Goal: Obtain resource: Download file/media

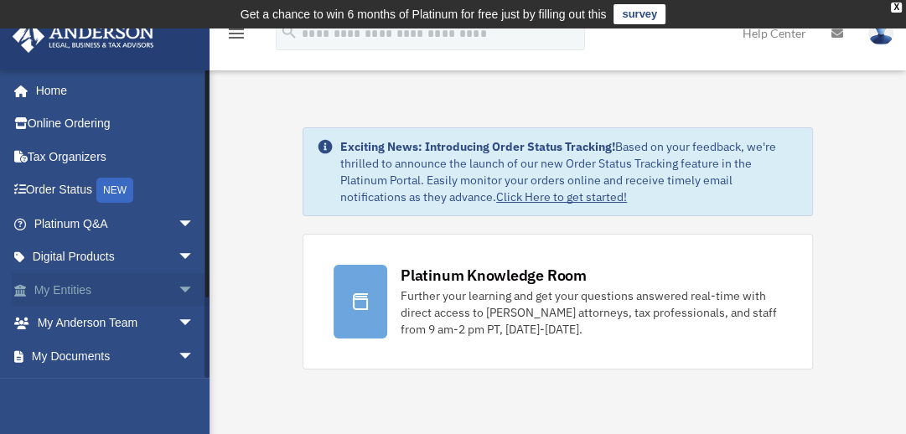
click at [67, 284] on link "My Entities arrow_drop_down" at bounding box center [116, 290] width 208 height 34
click at [182, 289] on span "arrow_drop_down" at bounding box center [195, 290] width 34 height 34
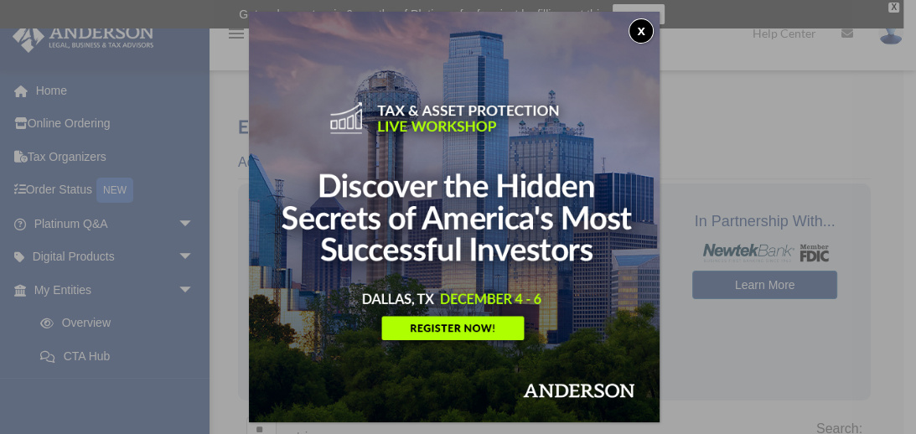
click at [643, 27] on button "x" at bounding box center [640, 30] width 25 height 25
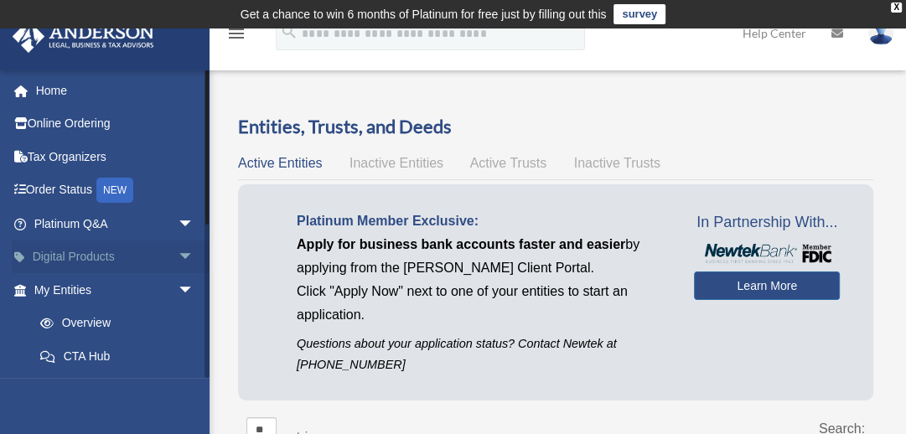
click at [144, 256] on link "Digital Products arrow_drop_down" at bounding box center [116, 257] width 208 height 34
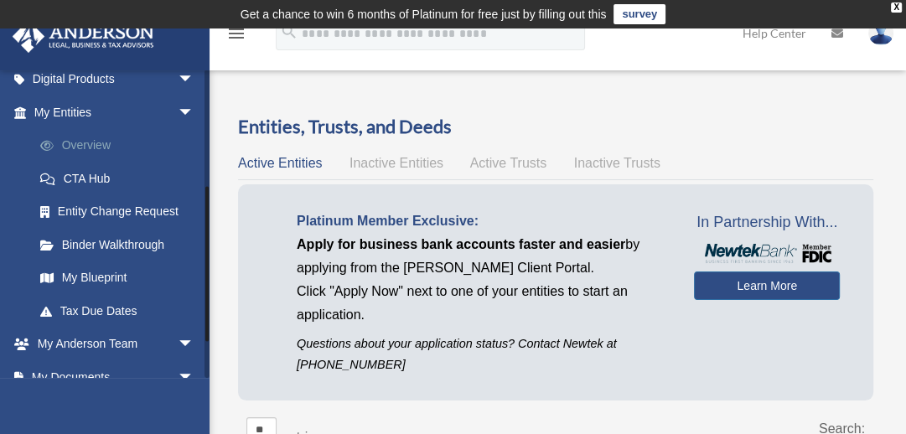
scroll to position [268, 0]
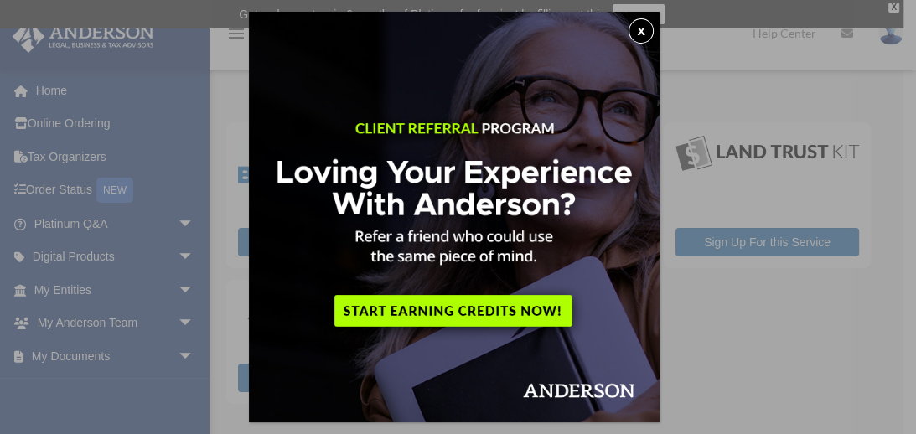
click at [648, 22] on button "x" at bounding box center [640, 30] width 25 height 25
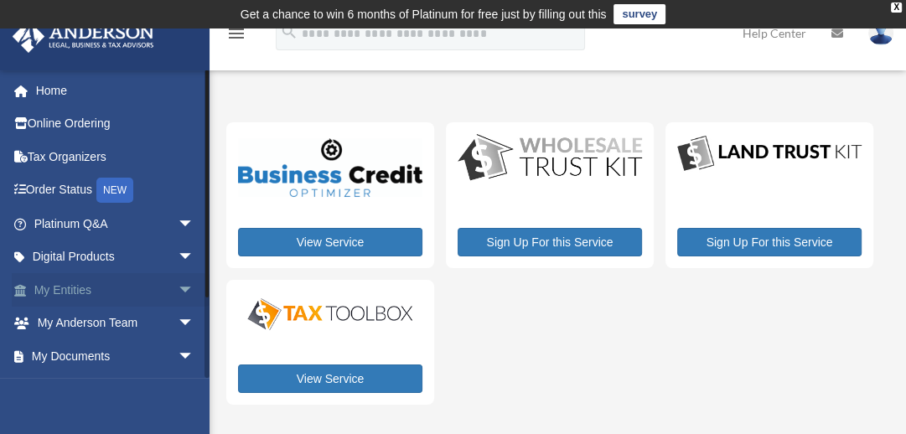
click at [180, 288] on span "arrow_drop_down" at bounding box center [195, 290] width 34 height 34
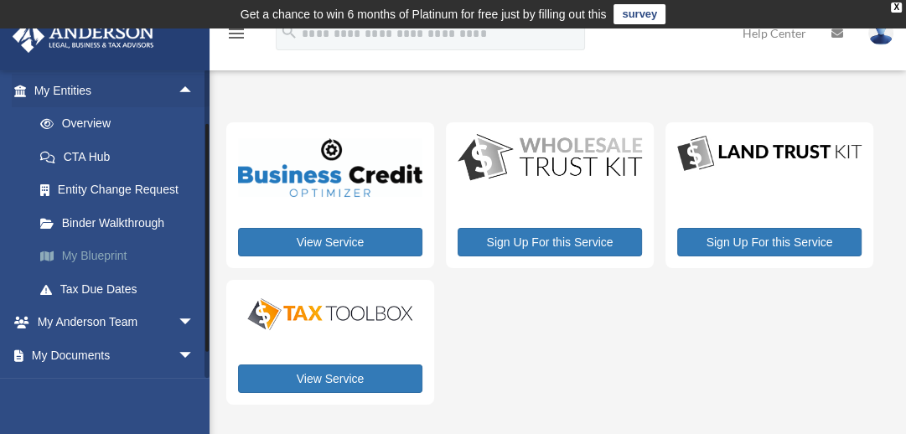
scroll to position [201, 0]
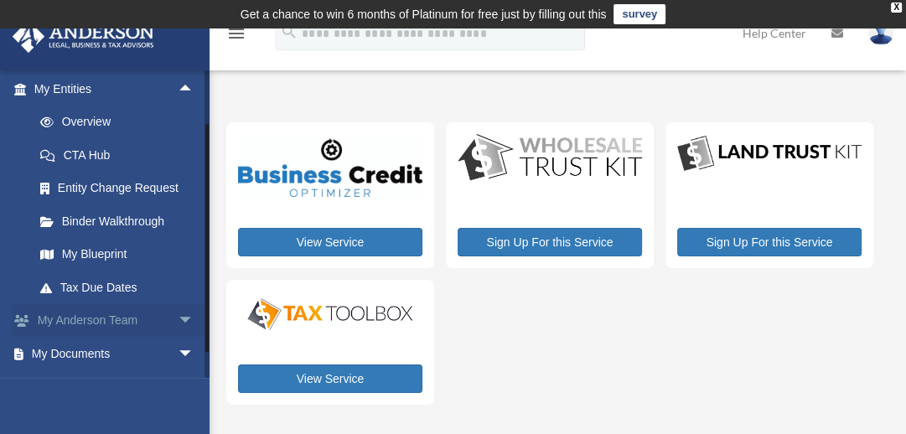
click at [178, 318] on span "arrow_drop_down" at bounding box center [195, 321] width 34 height 34
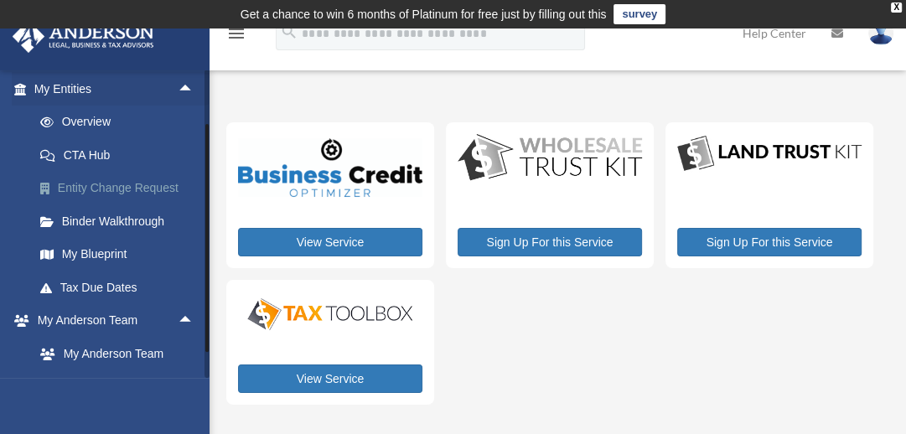
click at [118, 190] on link "Entity Change Request" at bounding box center [121, 189] width 196 height 34
click at [134, 219] on link "Binder Walkthrough" at bounding box center [121, 221] width 196 height 34
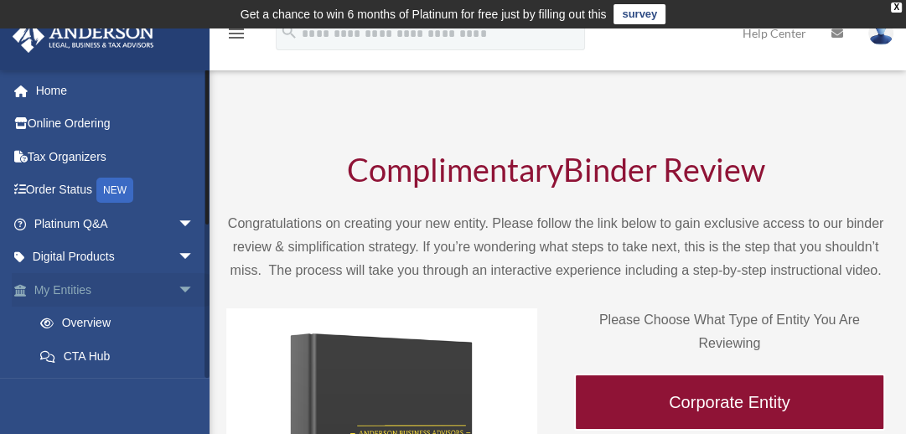
click at [81, 281] on link "My Entities arrow_drop_down" at bounding box center [116, 290] width 208 height 34
click at [105, 318] on link "Overview" at bounding box center [121, 324] width 196 height 34
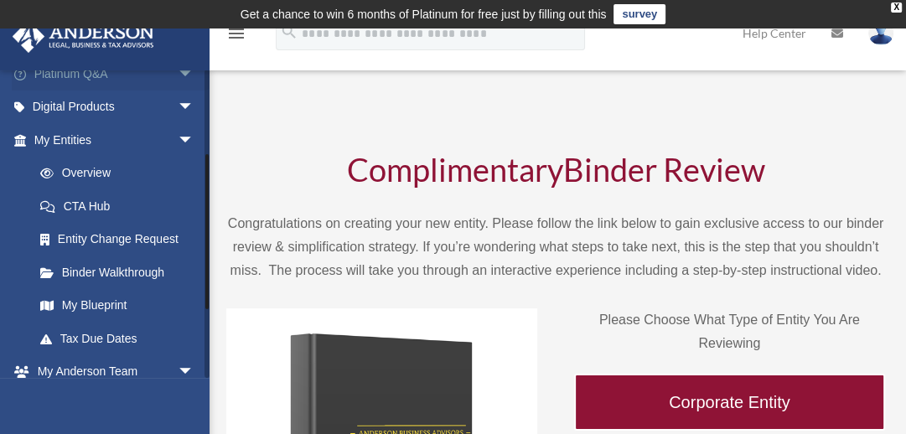
scroll to position [201, 0]
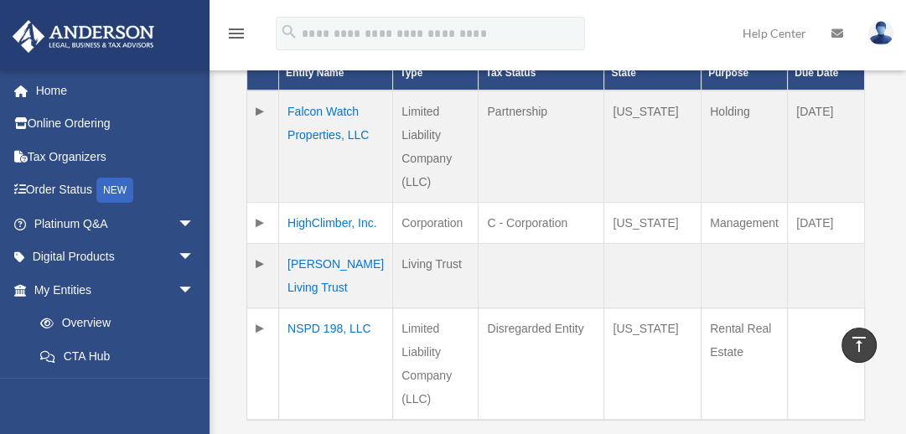
scroll to position [134, 0]
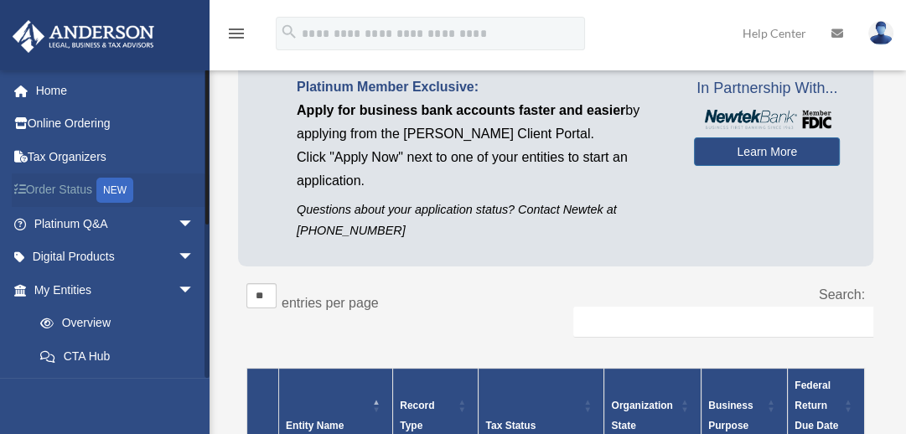
click at [121, 194] on div "NEW" at bounding box center [114, 190] width 37 height 25
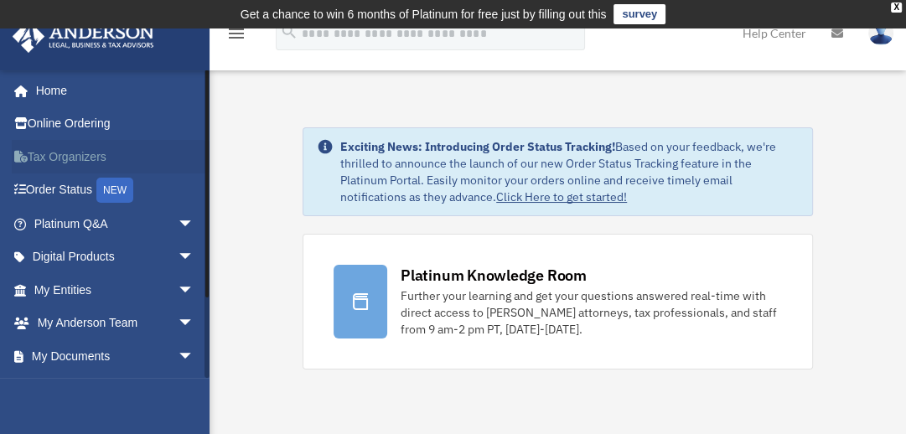
click at [68, 157] on link "Tax Organizers" at bounding box center [116, 157] width 208 height 34
click at [181, 350] on span "arrow_drop_down" at bounding box center [195, 356] width 34 height 34
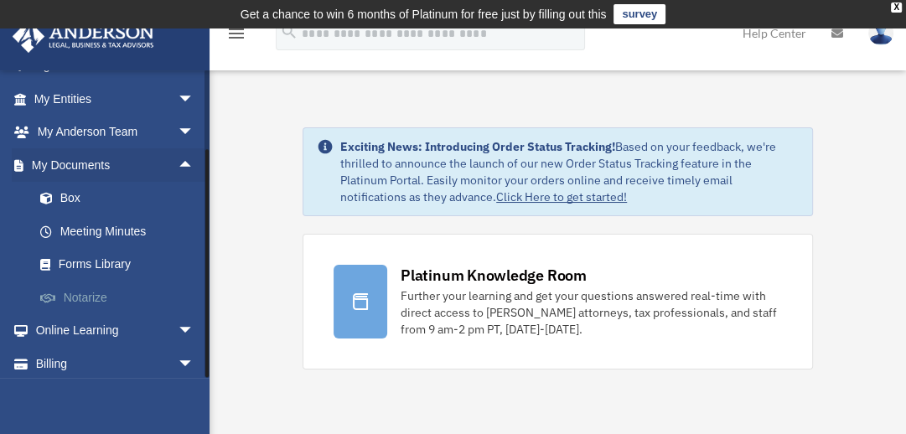
scroll to position [230, 0]
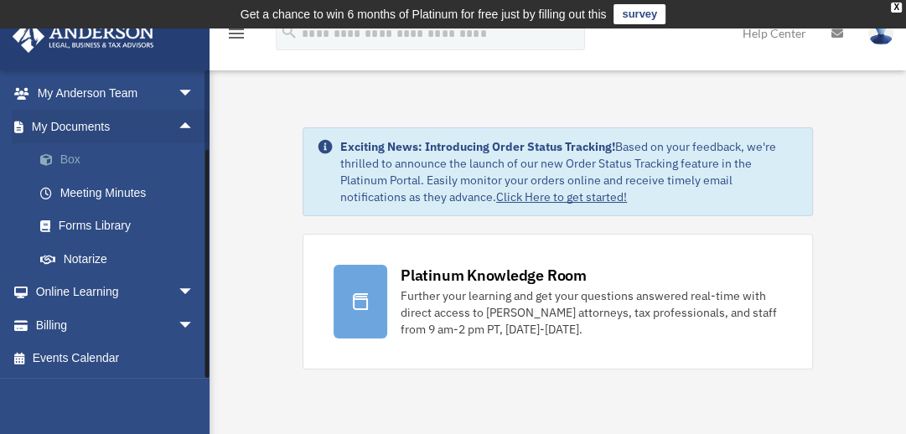
click at [74, 159] on link "Box" at bounding box center [121, 160] width 196 height 34
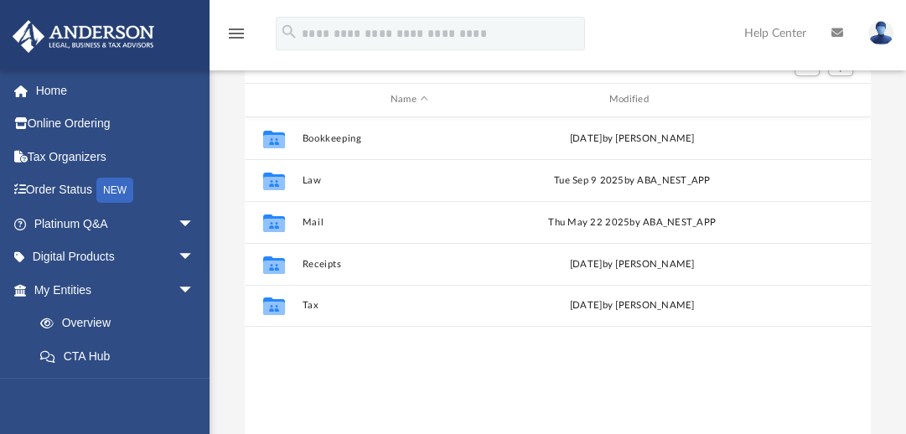
scroll to position [201, 0]
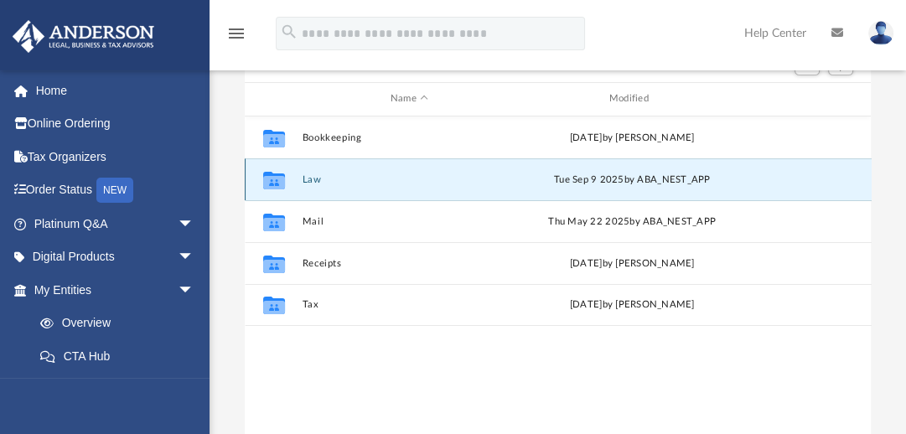
click at [309, 174] on button "Law" at bounding box center [409, 179] width 215 height 11
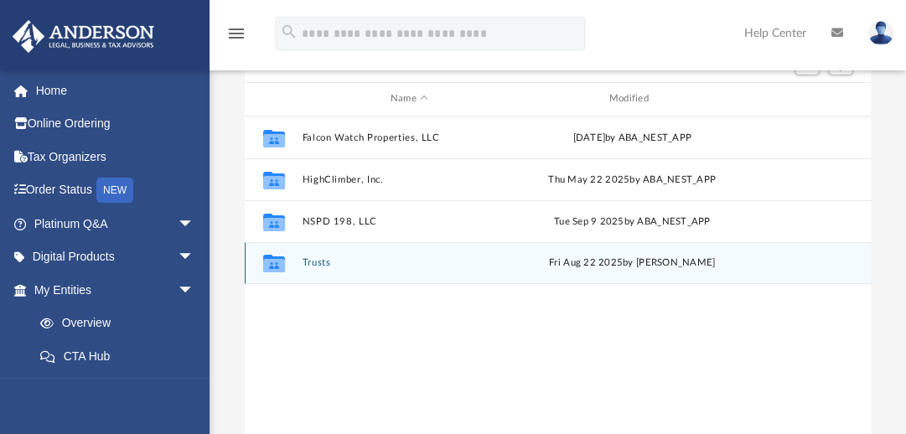
click at [308, 261] on button "Trusts" at bounding box center [409, 262] width 215 height 11
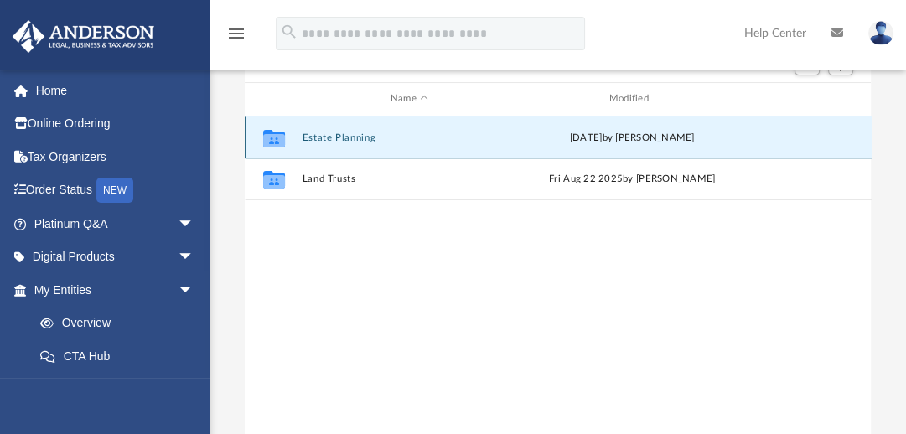
click at [346, 137] on button "Estate Planning" at bounding box center [409, 137] width 215 height 11
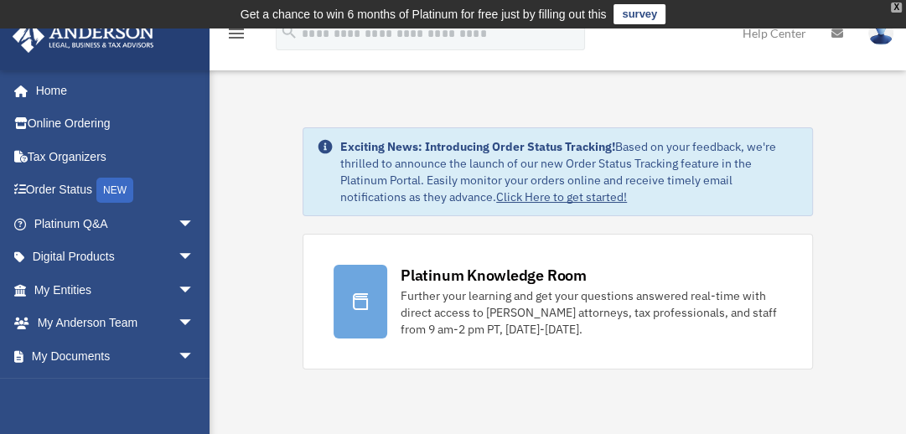
click at [898, 3] on div "X" at bounding box center [896, 8] width 11 height 10
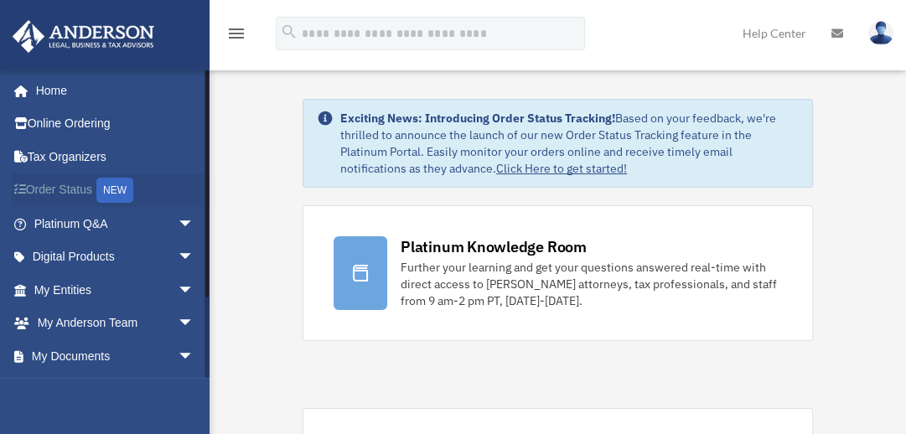
click at [95, 180] on link "Order Status NEW" at bounding box center [116, 190] width 208 height 34
click at [63, 279] on link "My Entities arrow_drop_down" at bounding box center [116, 290] width 208 height 34
click at [178, 287] on span "arrow_drop_down" at bounding box center [195, 290] width 34 height 34
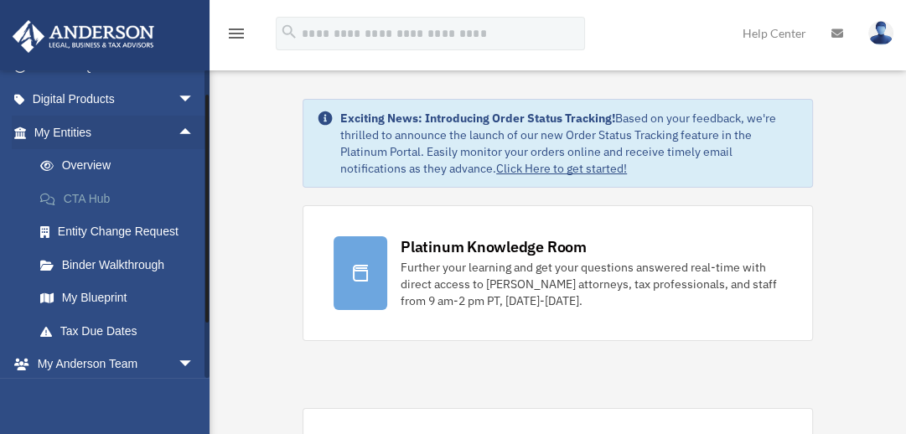
scroll to position [201, 0]
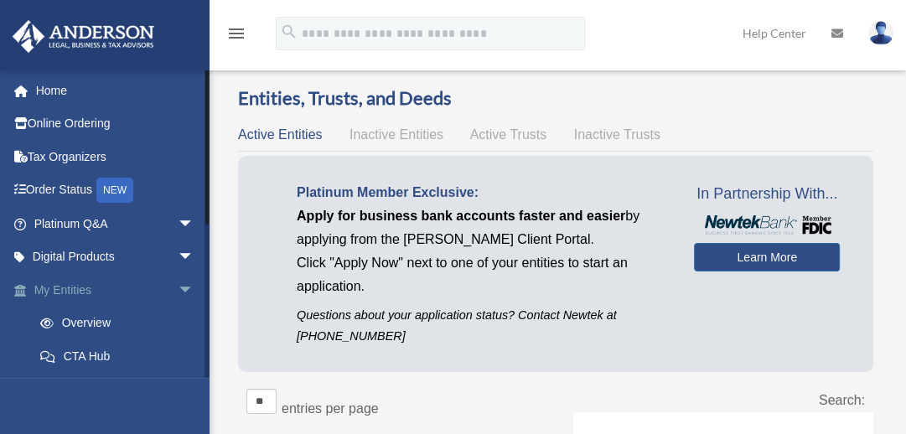
click at [89, 287] on link "My Entities arrow_drop_down" at bounding box center [116, 290] width 208 height 34
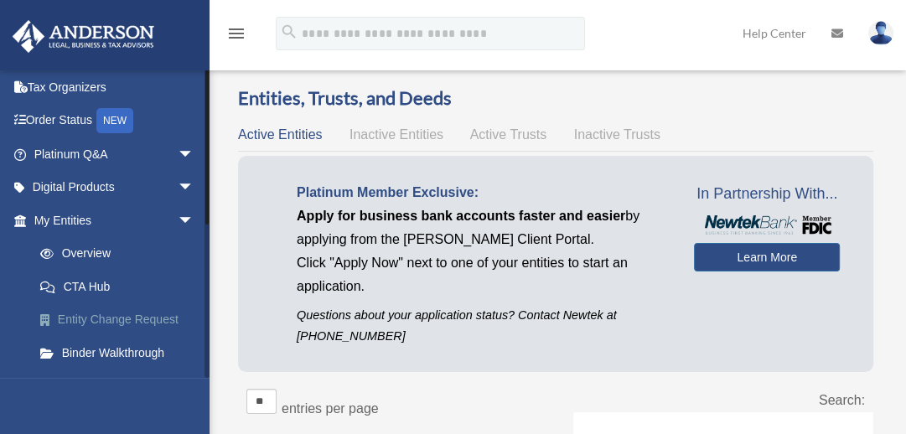
scroll to position [201, 0]
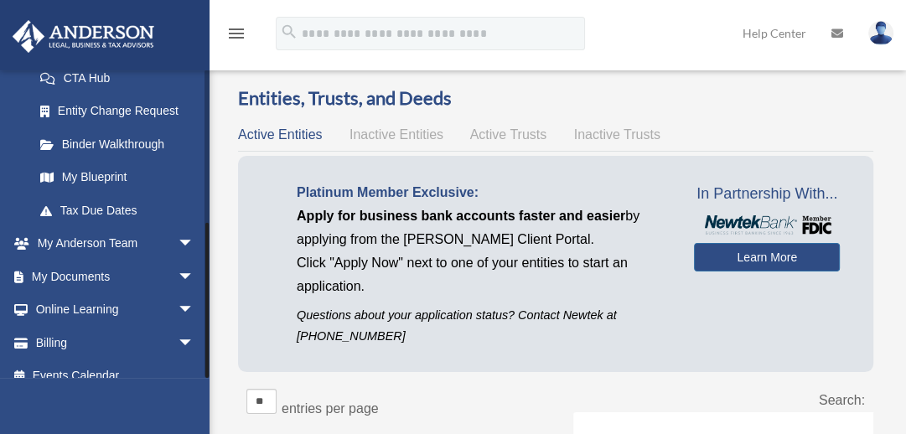
scroll to position [296, 0]
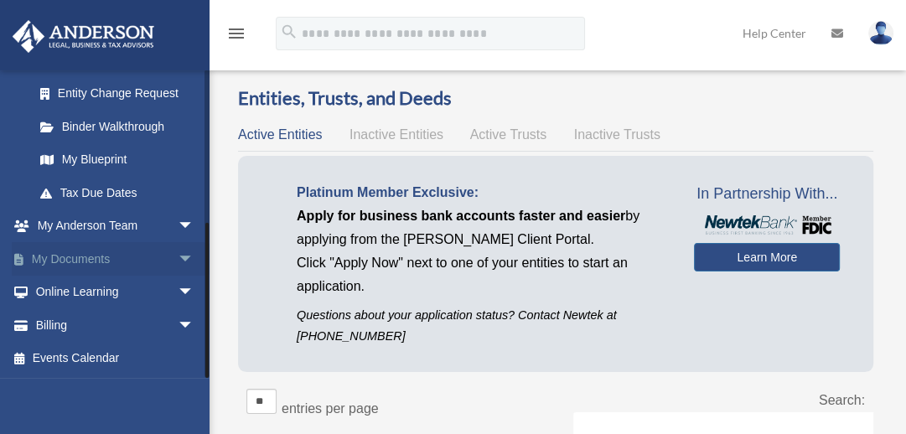
click at [90, 256] on link "My Documents arrow_drop_down" at bounding box center [116, 259] width 208 height 34
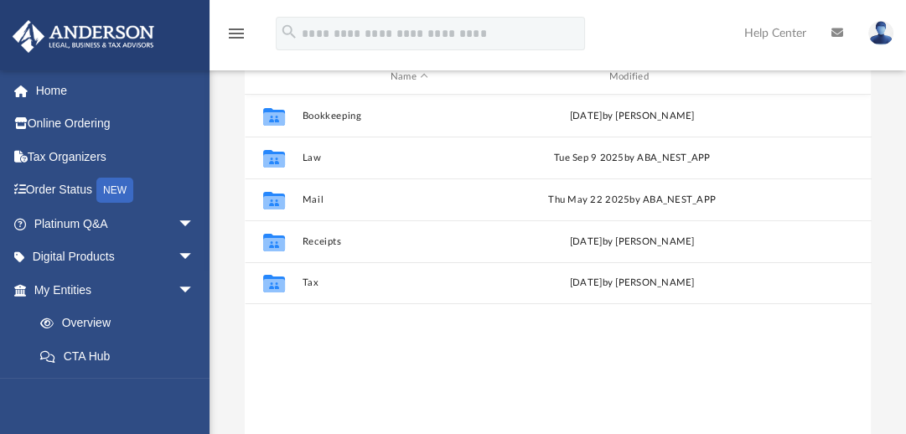
scroll to position [201, 0]
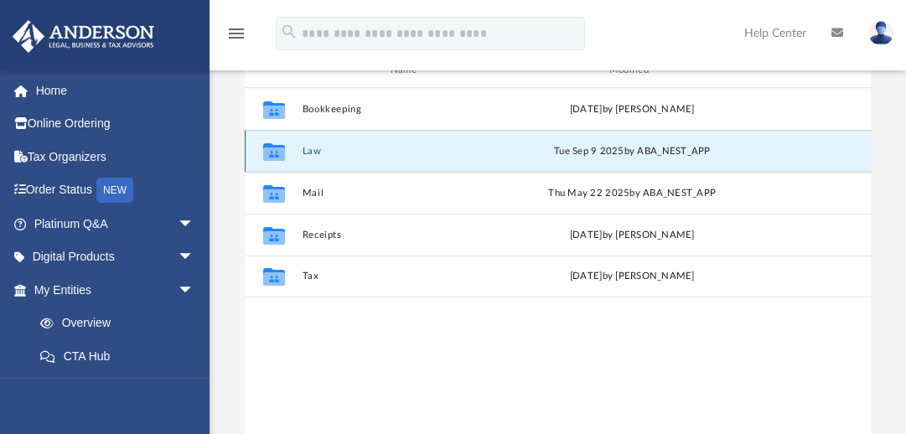
click at [308, 148] on button "Law" at bounding box center [409, 151] width 215 height 11
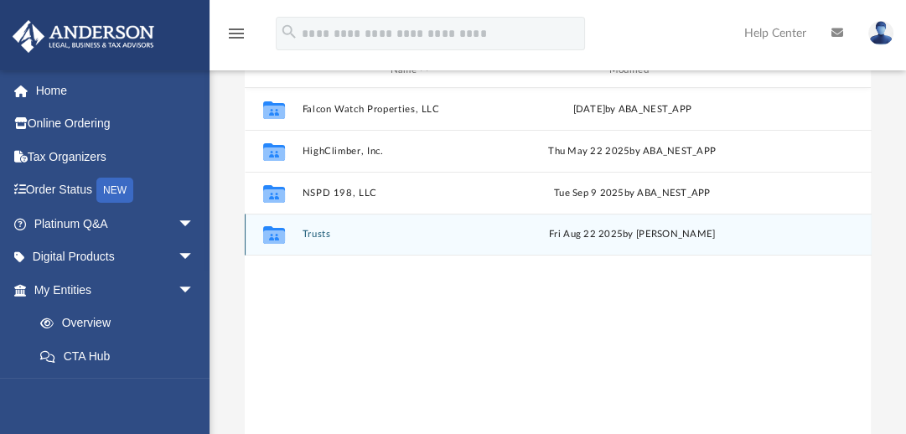
click at [317, 230] on button "Trusts" at bounding box center [409, 234] width 215 height 11
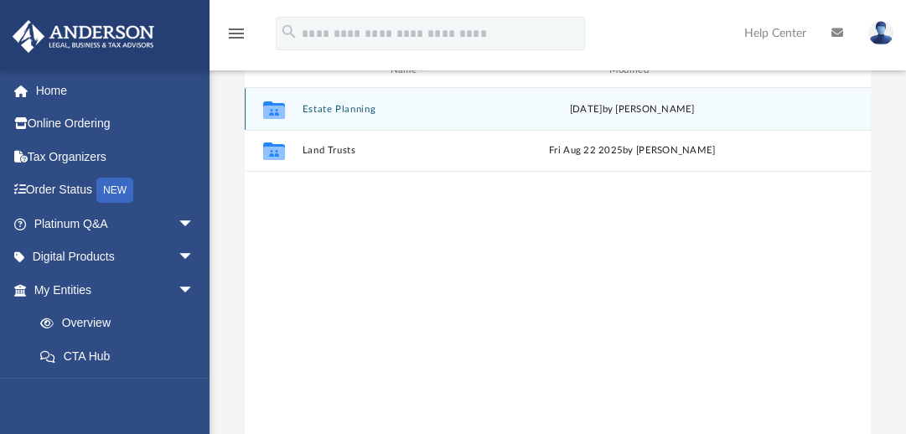
scroll to position [134, 0]
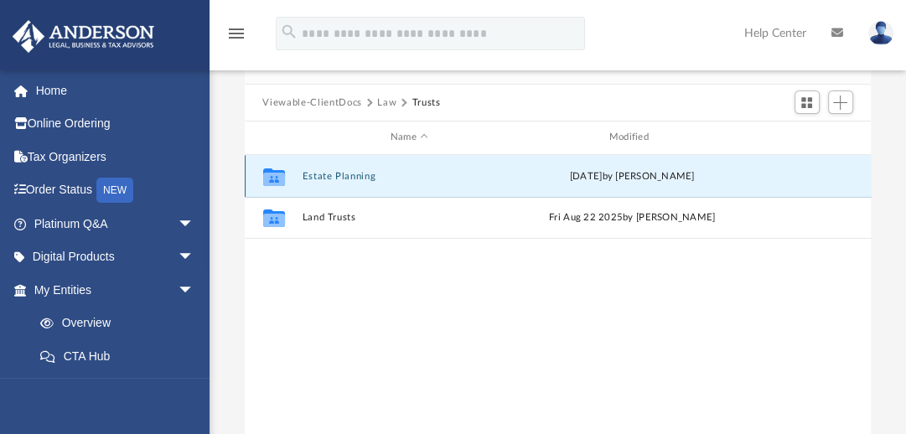
click at [318, 175] on button "Estate Planning" at bounding box center [409, 176] width 215 height 11
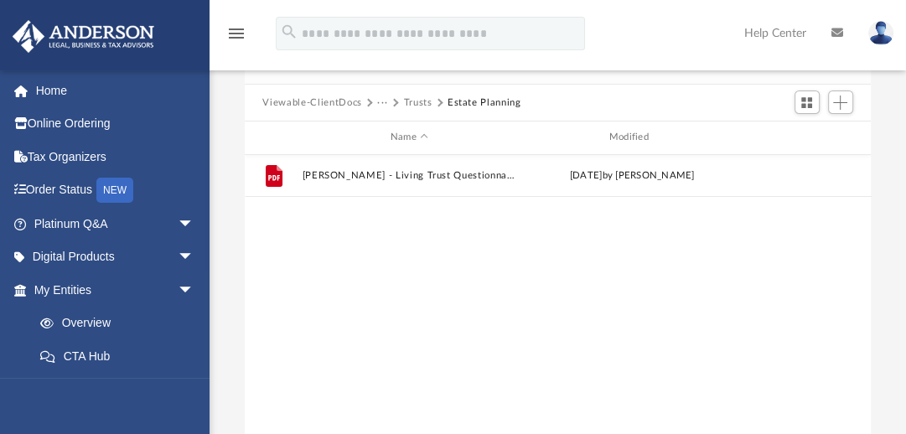
click at [420, 104] on button "Trusts" at bounding box center [417, 103] width 28 height 15
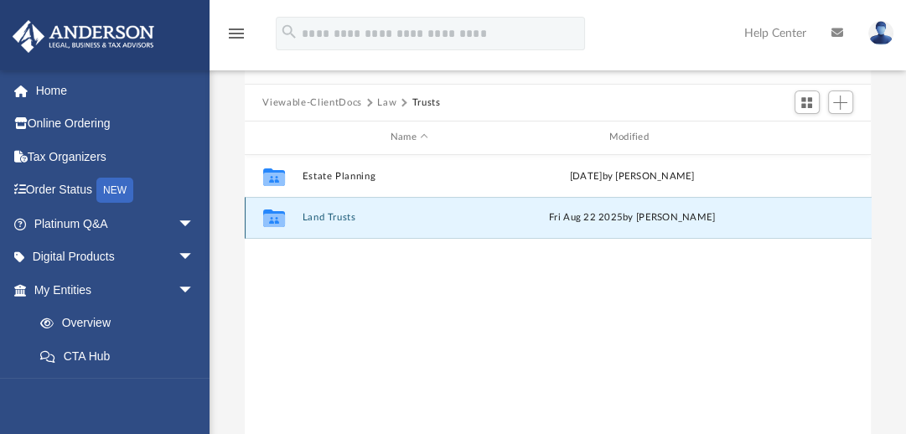
click at [341, 216] on button "Land Trusts" at bounding box center [409, 217] width 215 height 11
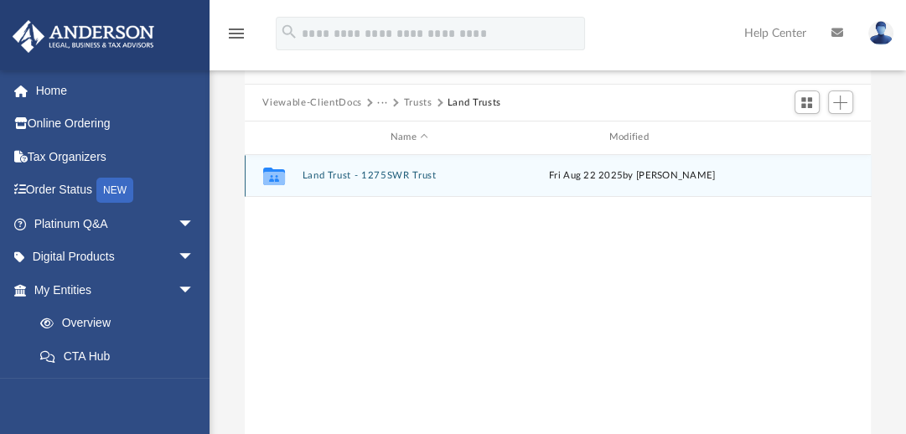
click at [352, 175] on button "Land Trust - 1275SWR Trust" at bounding box center [409, 175] width 215 height 11
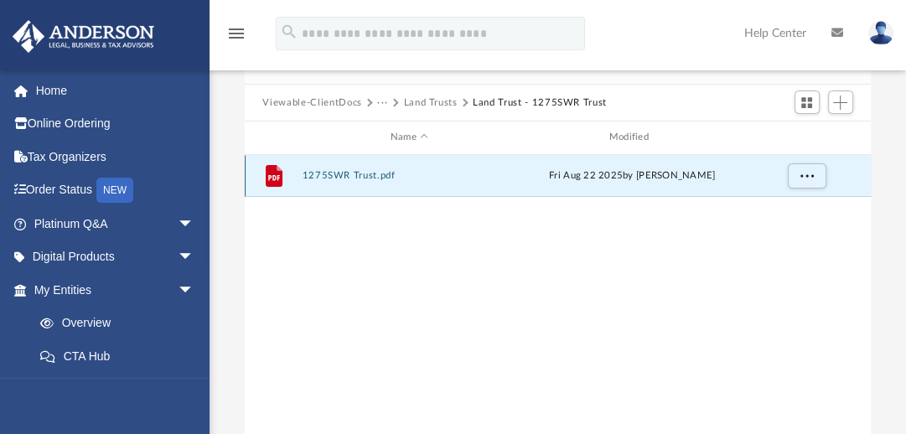
click at [378, 173] on button "1275SWR Trust.pdf" at bounding box center [409, 175] width 215 height 11
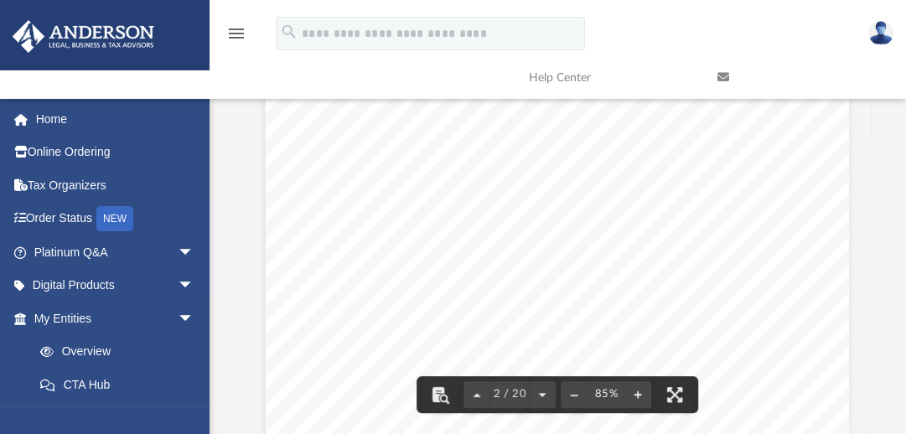
scroll to position [737, 0]
